Goal: Task Accomplishment & Management: Manage account settings

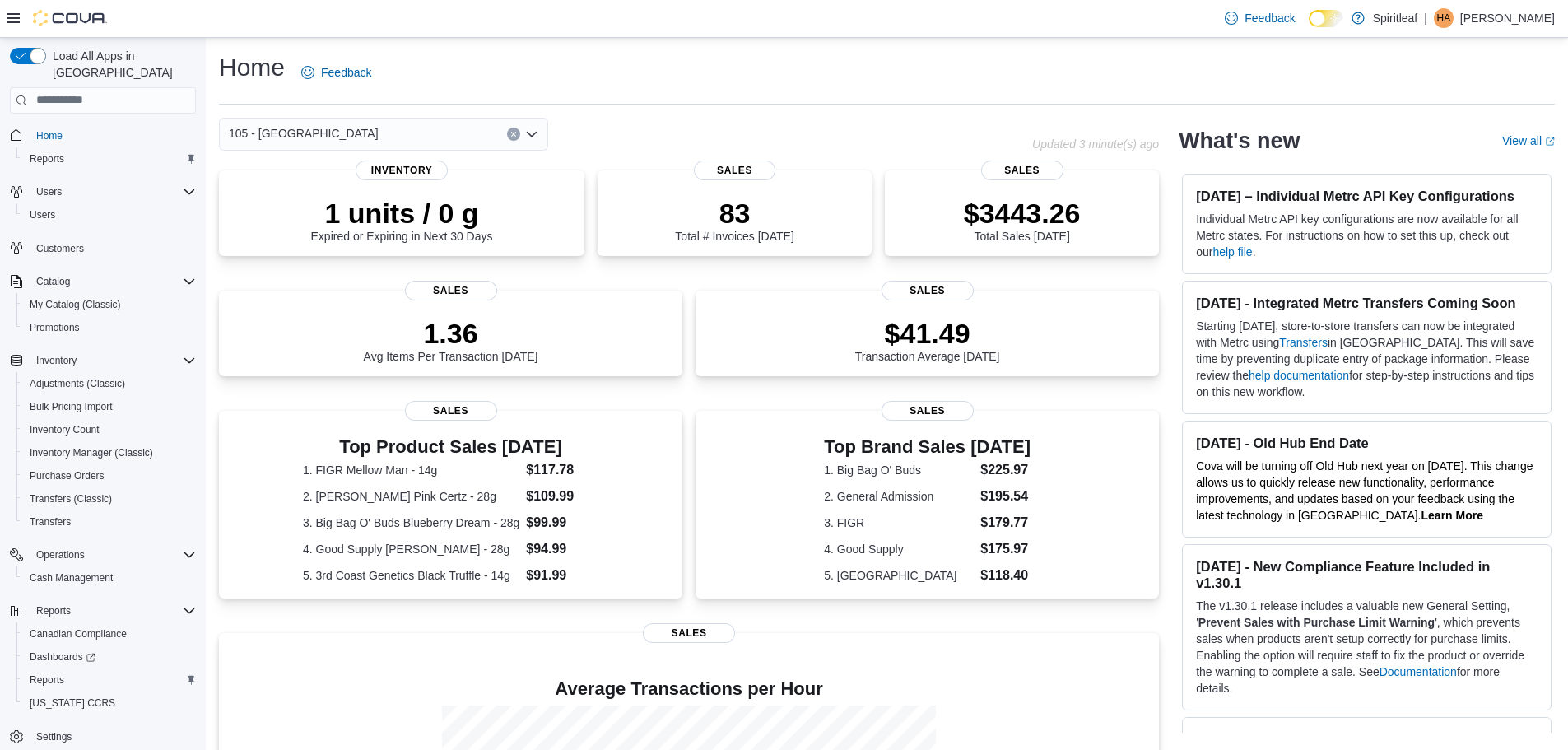
scroll to position [214, 0]
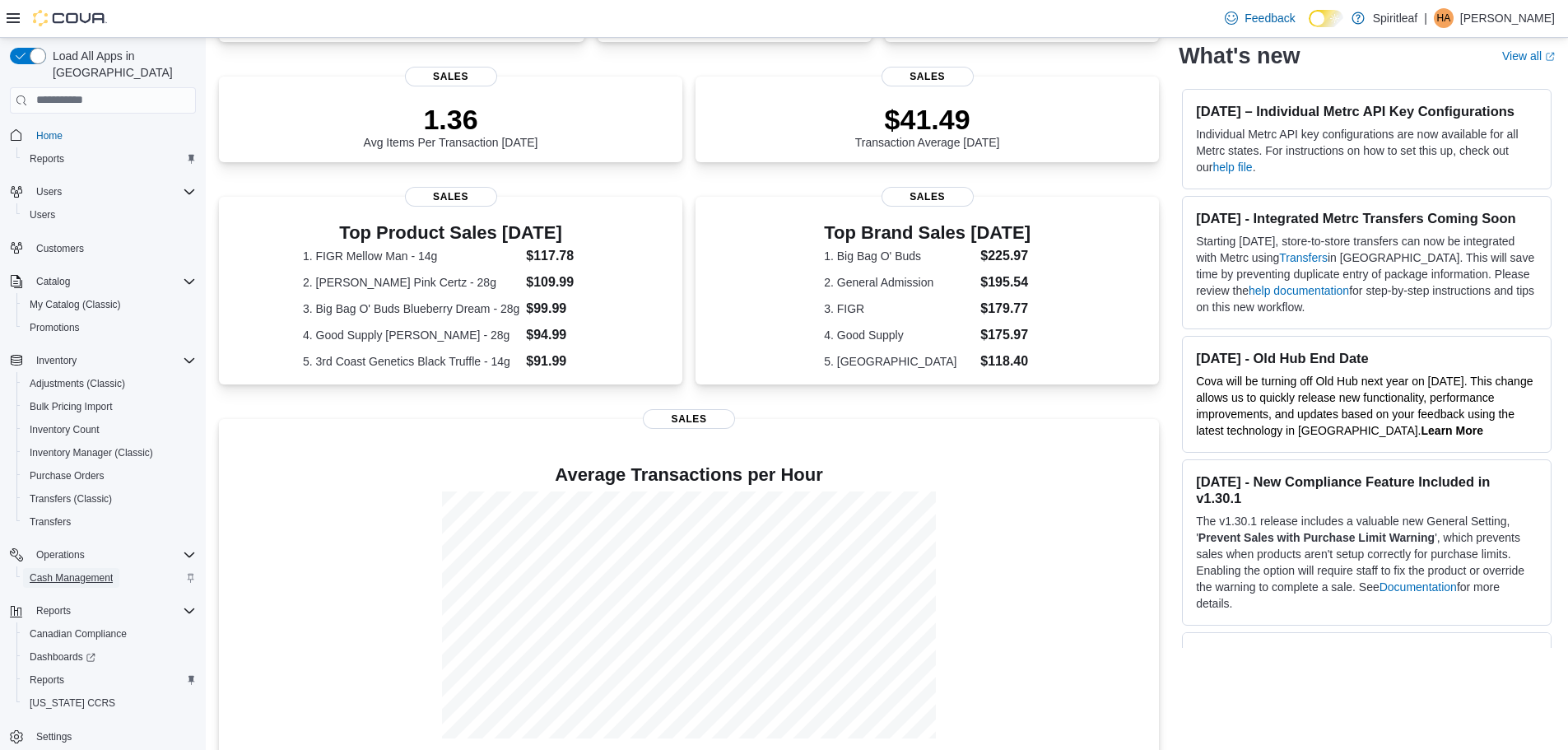
click at [84, 571] on span "Cash Management" at bounding box center [71, 578] width 83 height 13
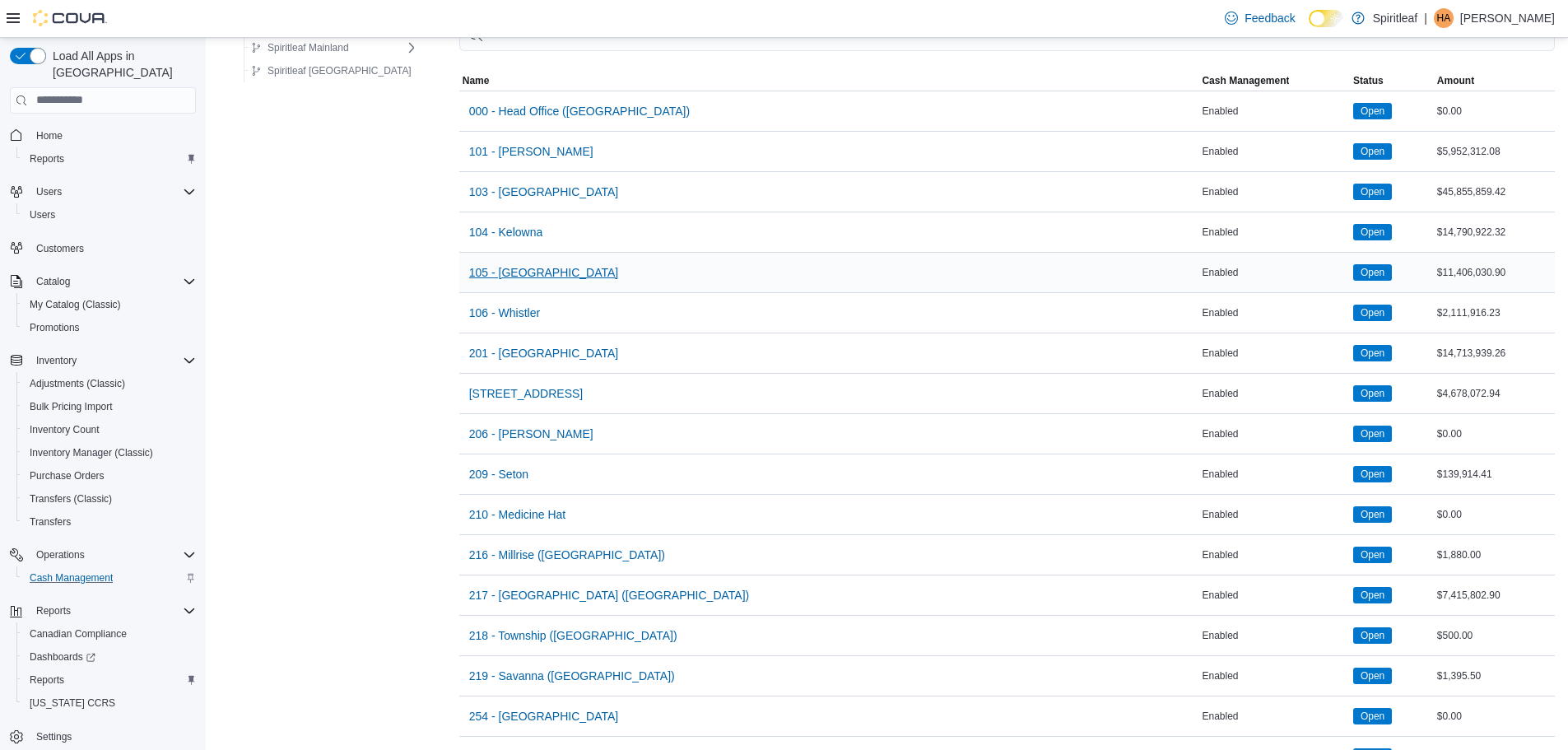
scroll to position [132, 0]
click at [491, 273] on span "105 - [GEOGRAPHIC_DATA]" at bounding box center [543, 273] width 150 height 17
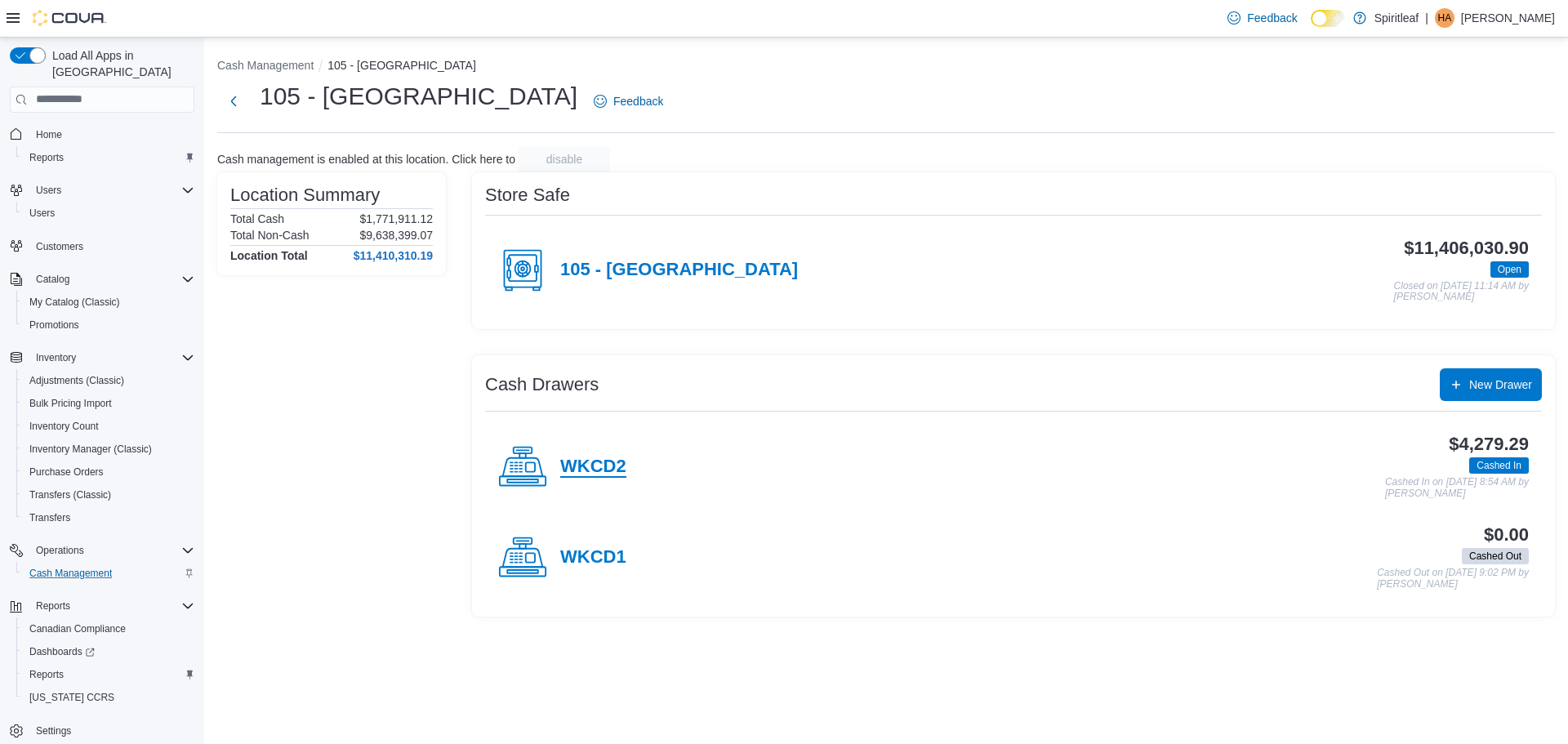
click at [609, 467] on h4 "WKCD2" at bounding box center [593, 467] width 66 height 21
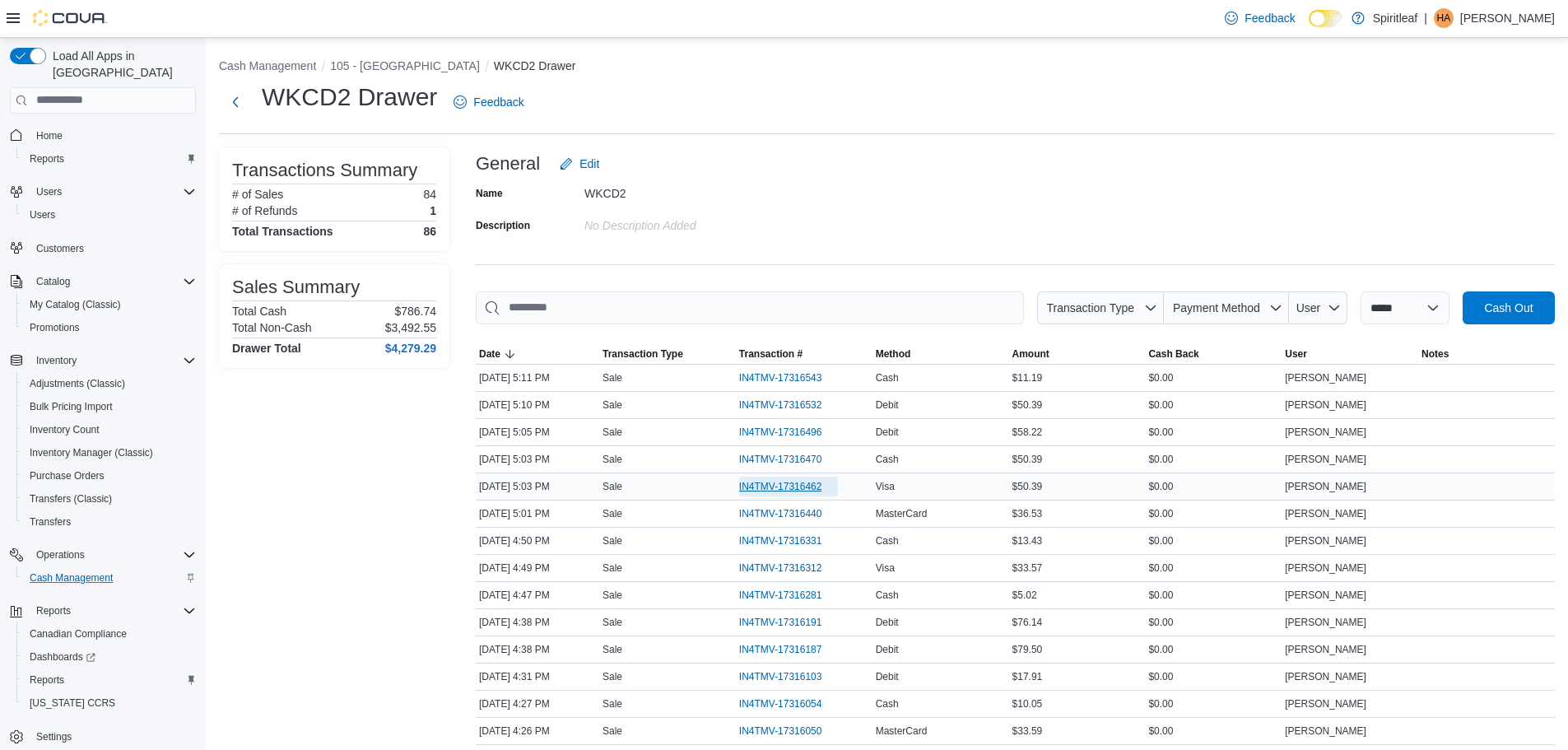
click at [766, 481] on span "IN4TMV-17316462" at bounding box center [780, 487] width 83 height 13
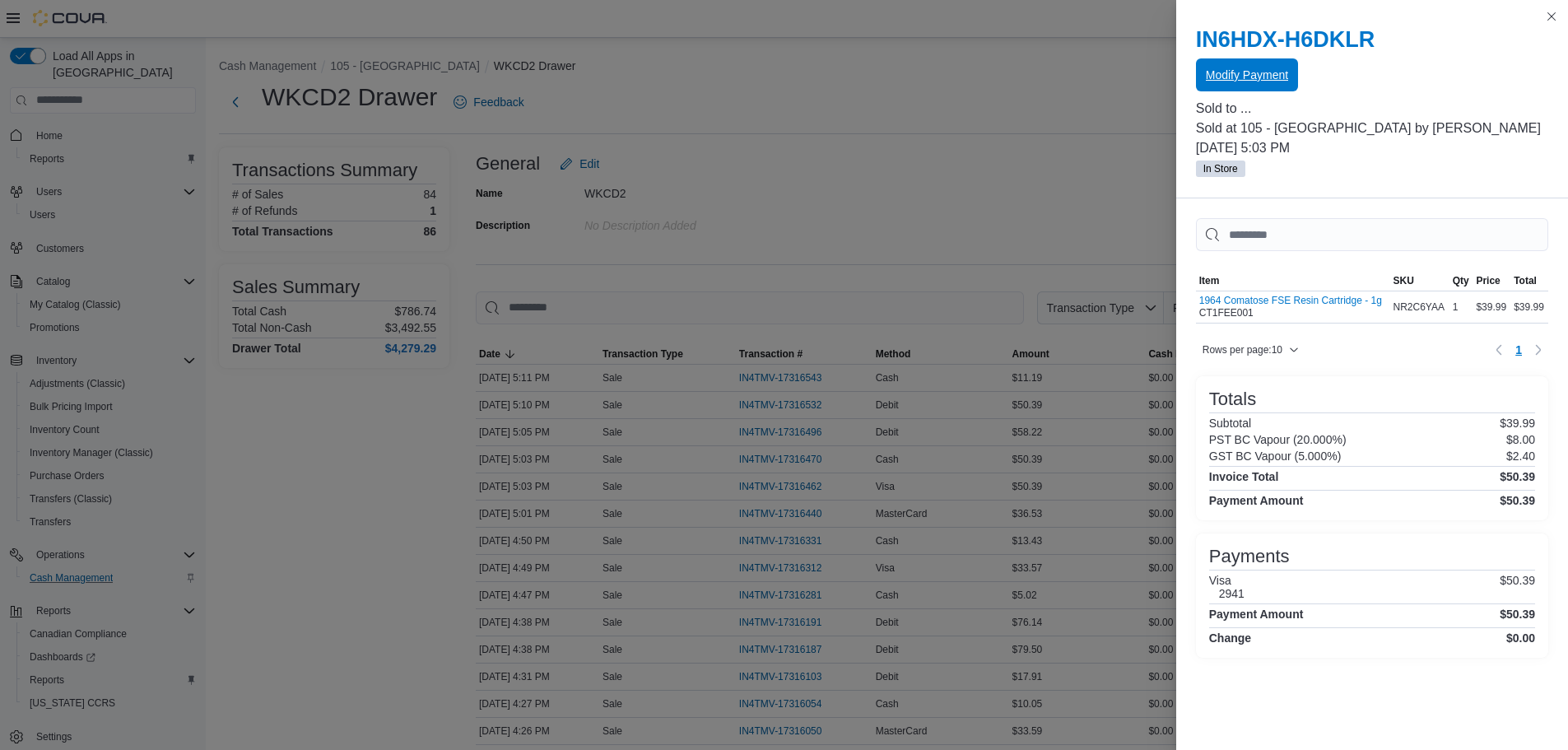
click at [1257, 77] on span "Modify Payment" at bounding box center [1247, 74] width 82 height 17
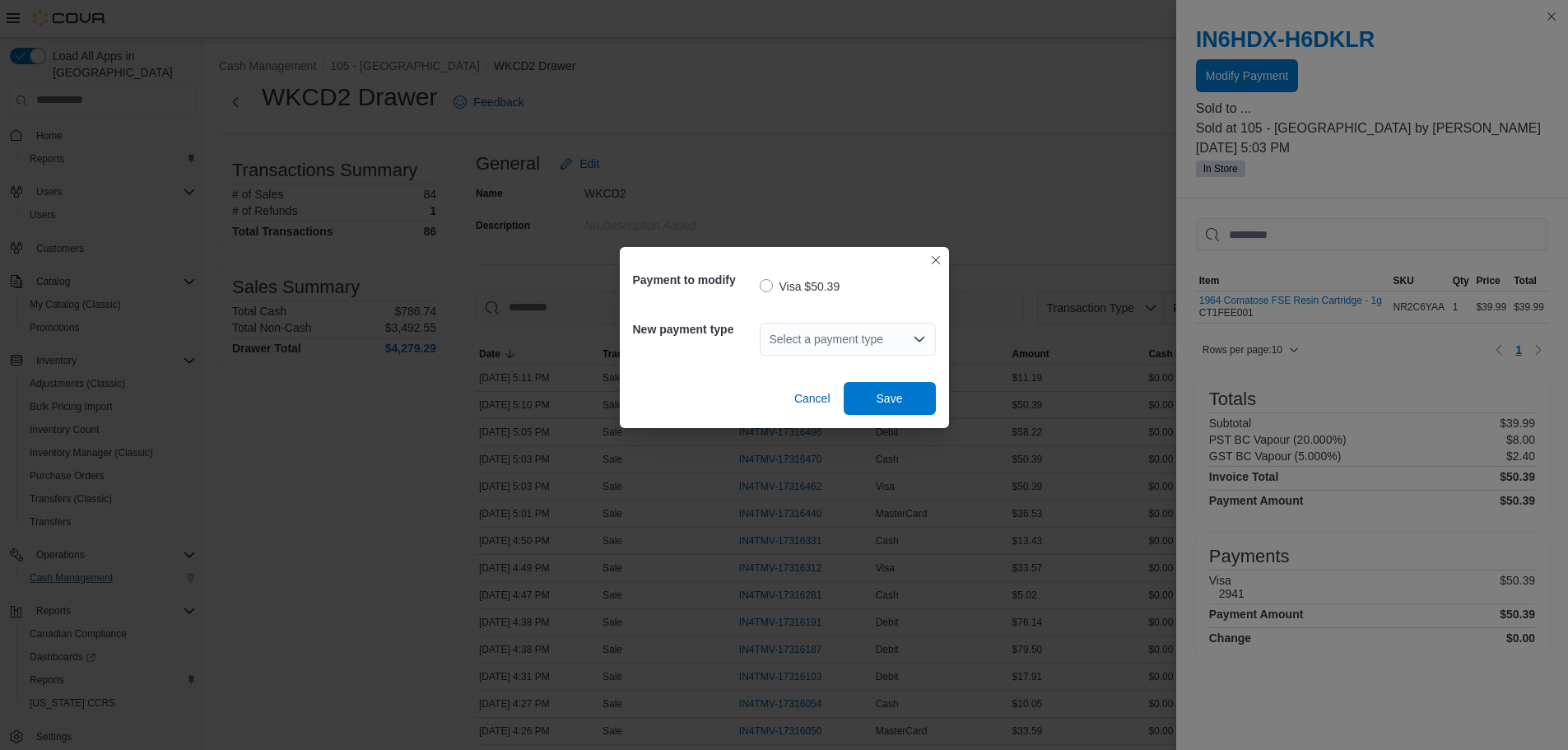
click at [901, 335] on div "Select a payment type" at bounding box center [847, 340] width 176 height 33
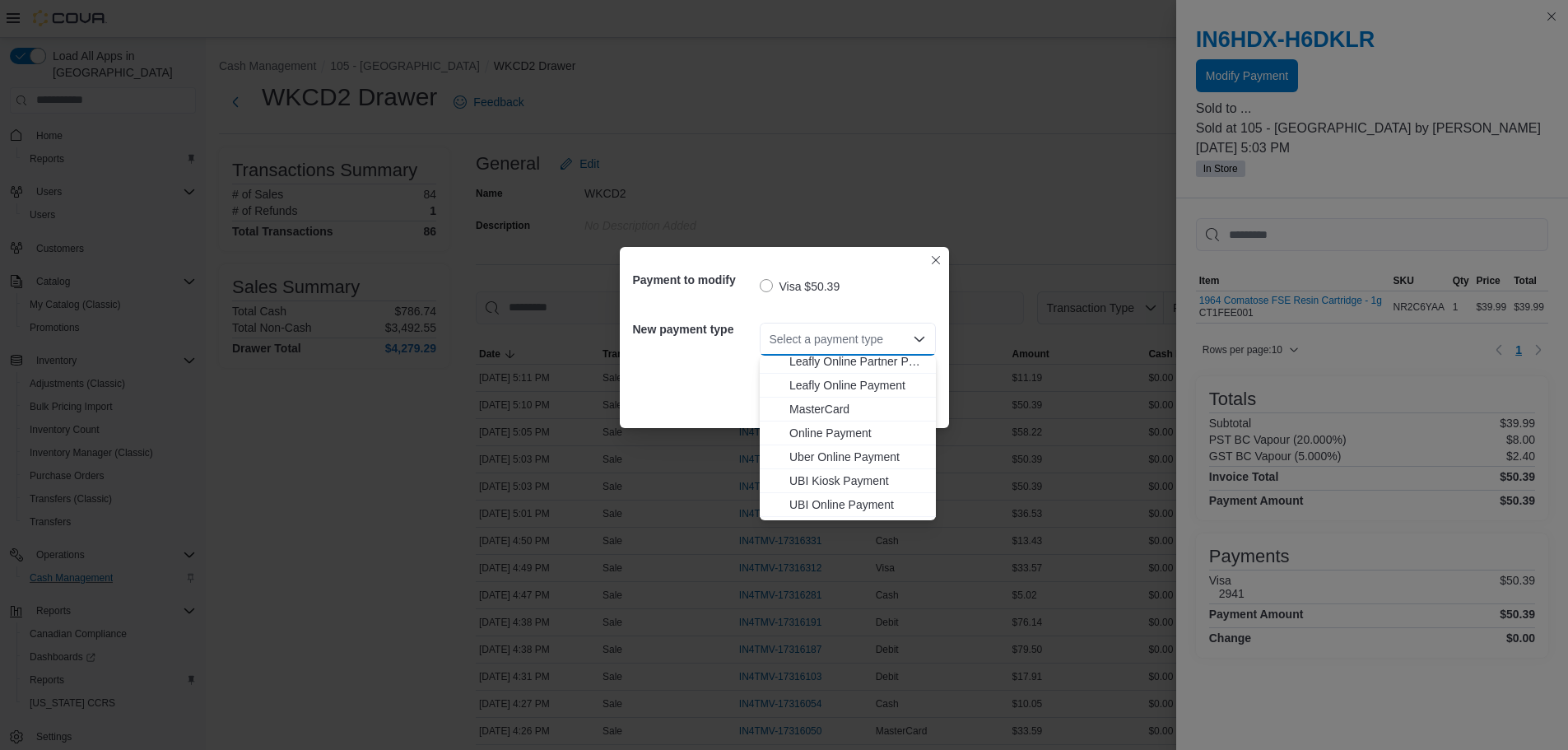
scroll to position [146, 0]
click at [850, 389] on span "MasterCard" at bounding box center [858, 389] width 136 height 17
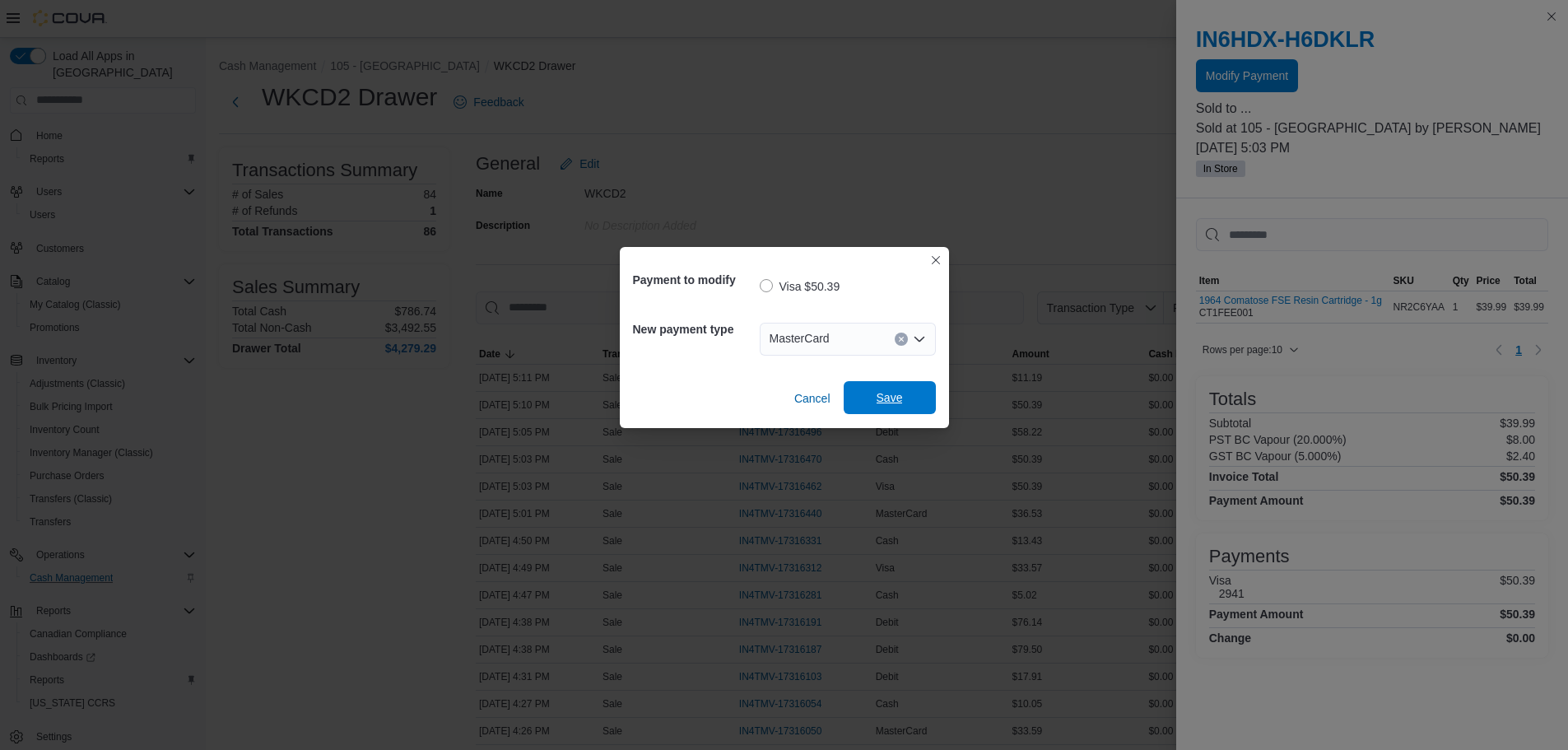
click at [867, 396] on span "Save" at bounding box center [890, 398] width 73 height 33
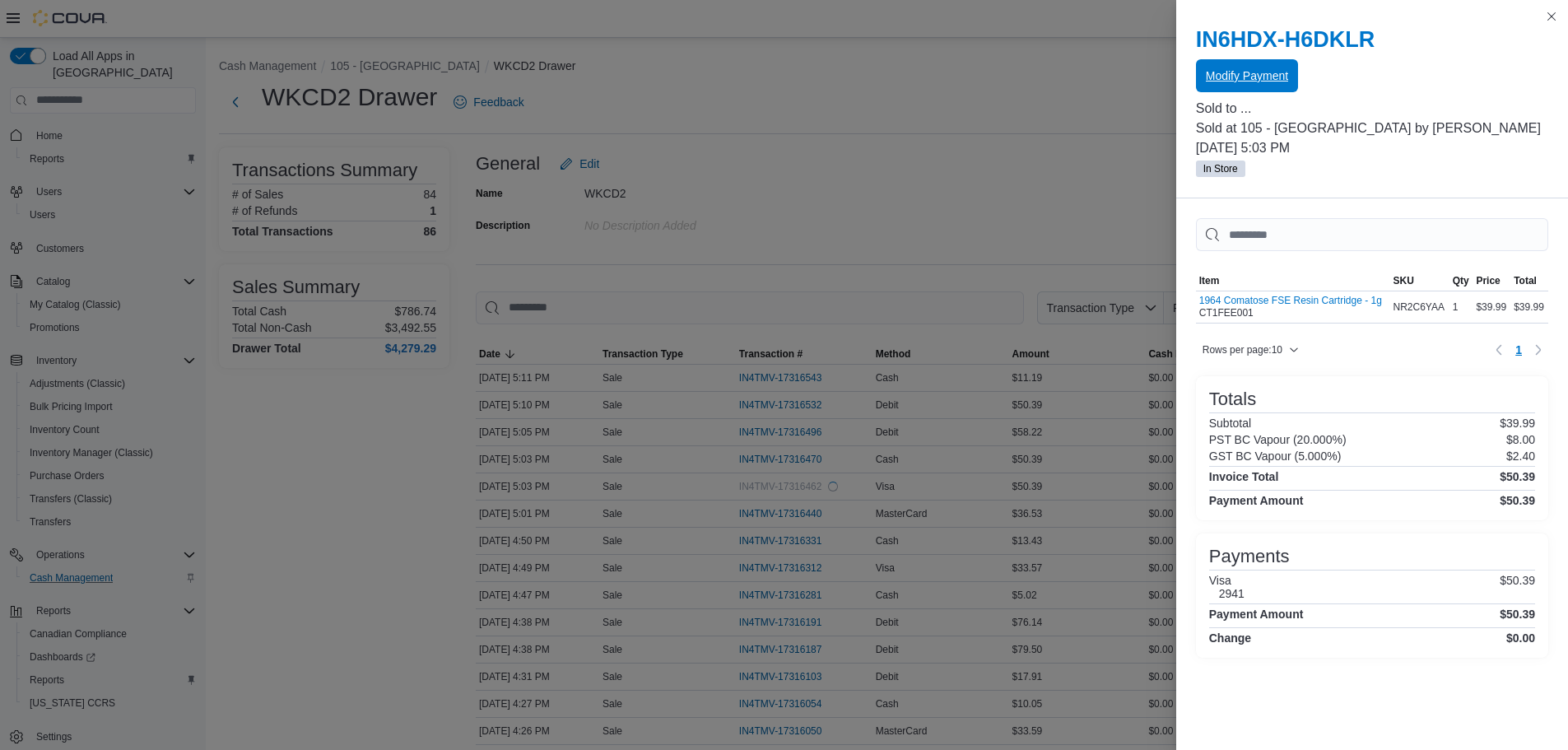
scroll to position [0, 0]
